Goal: Navigation & Orientation: Find specific page/section

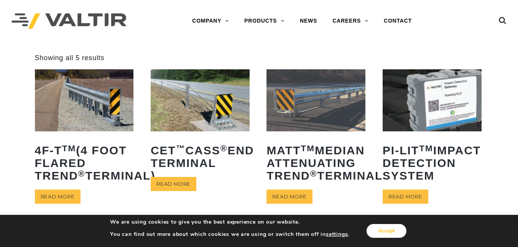
click at [381, 228] on button "Accept" at bounding box center [386, 231] width 40 height 14
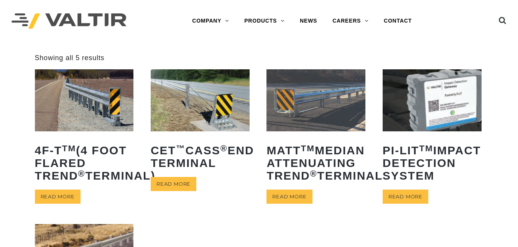
scroll to position [216, 0]
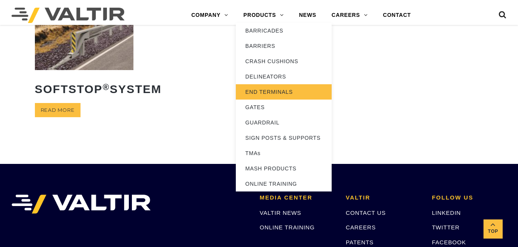
click at [264, 89] on link "END TERMINALS" at bounding box center [284, 91] width 96 height 15
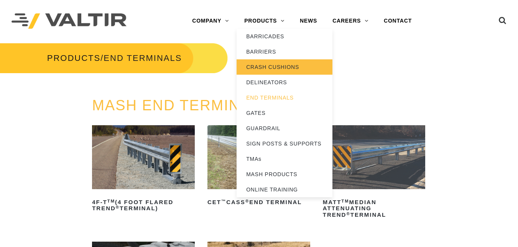
click at [273, 69] on link "CRASH CUSHIONS" at bounding box center [285, 66] width 96 height 15
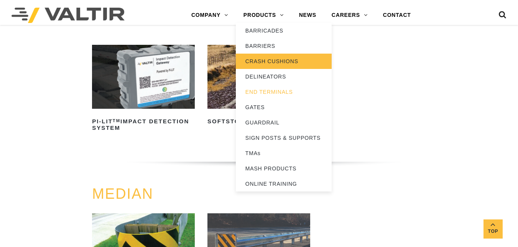
scroll to position [216, 0]
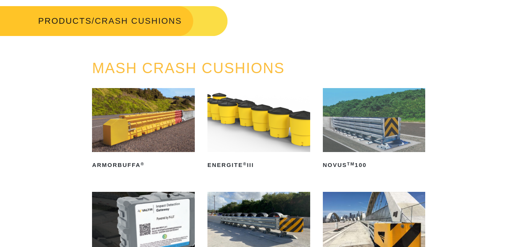
scroll to position [216, 0]
